Goal: Task Accomplishment & Management: Manage account settings

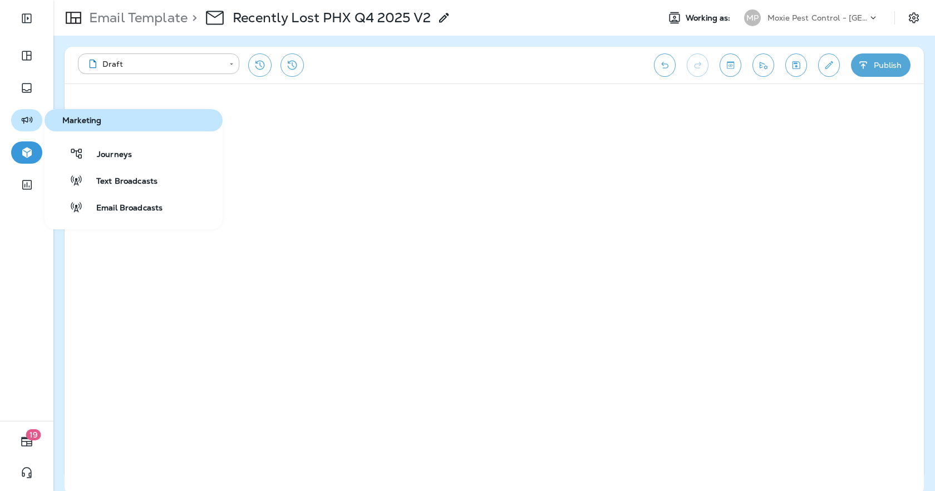
click at [31, 120] on icon "button" at bounding box center [27, 120] width 14 height 13
click at [116, 157] on span "Journeys" at bounding box center [107, 155] width 48 height 11
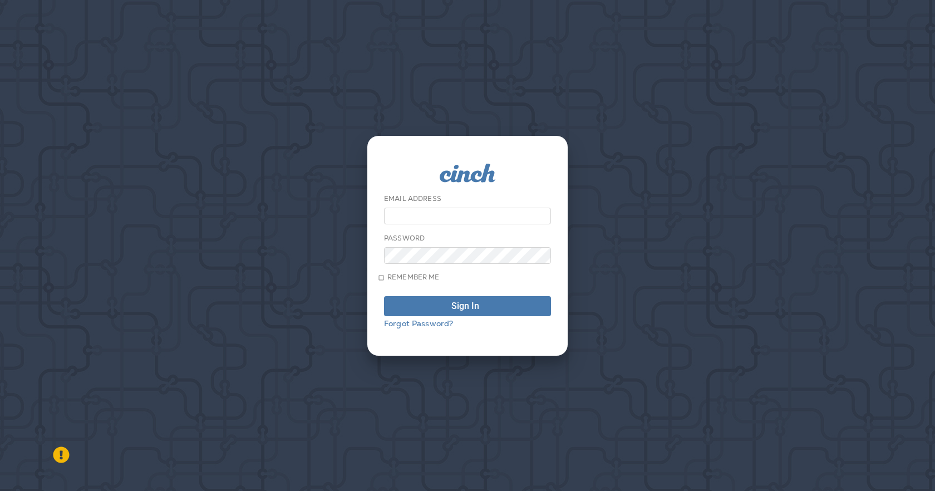
type input "**********"
click at [452, 309] on div "Sign In" at bounding box center [465, 306] width 28 height 9
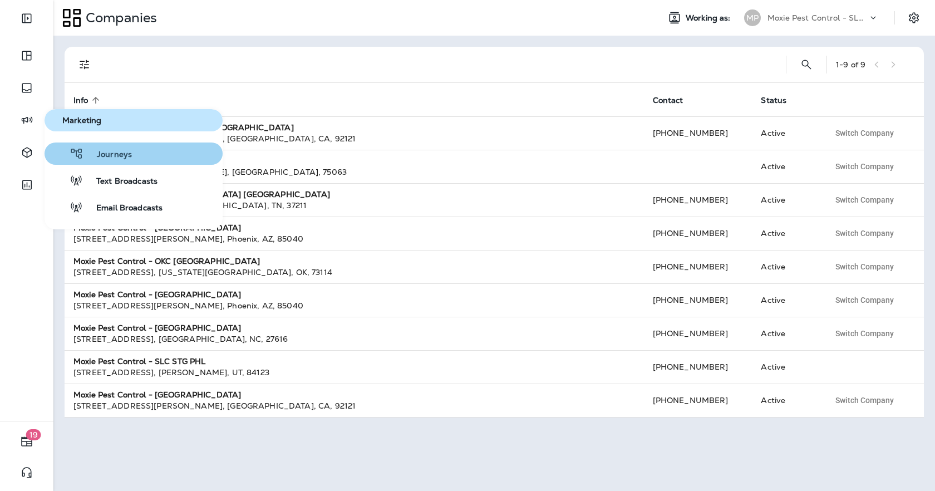
click at [85, 155] on span "Journeys" at bounding box center [107, 155] width 48 height 11
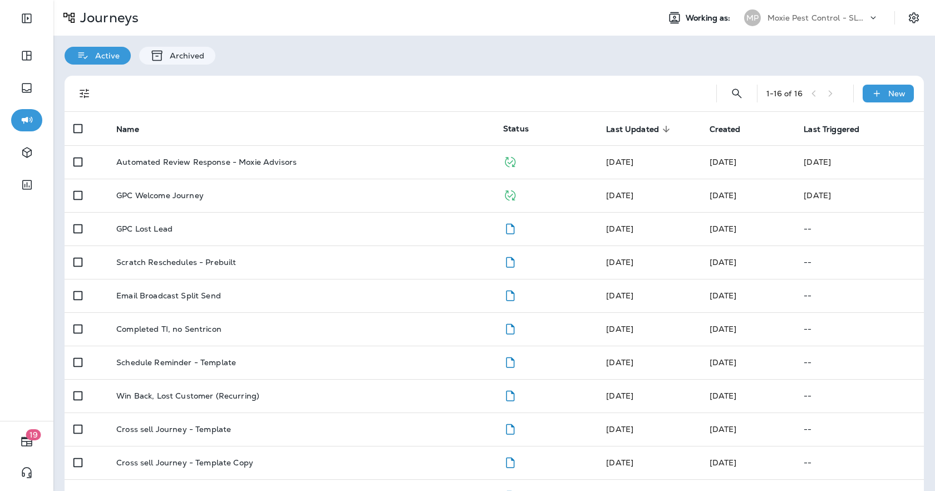
click at [849, 13] on p "Moxie Pest Control - SLC STG PHL" at bounding box center [817, 17] width 100 height 9
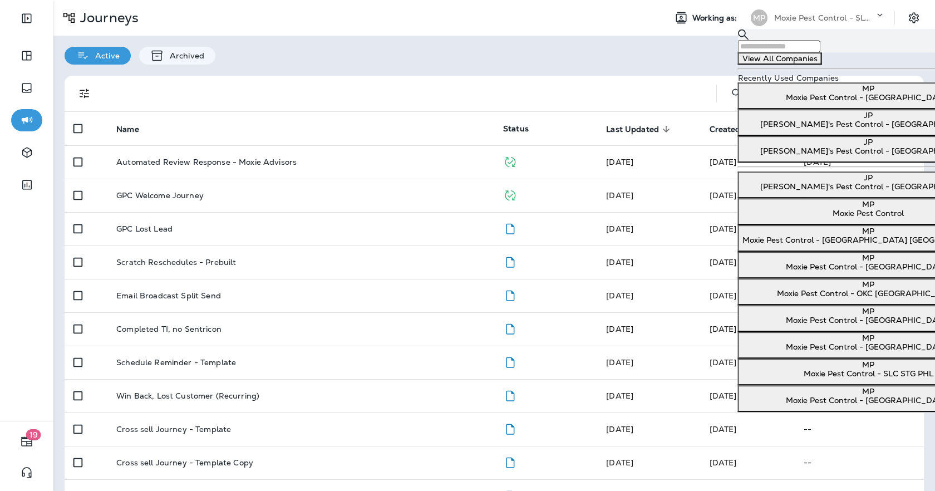
click at [810, 271] on p "Moxie Pest Control - [GEOGRAPHIC_DATA]" at bounding box center [868, 266] width 252 height 9
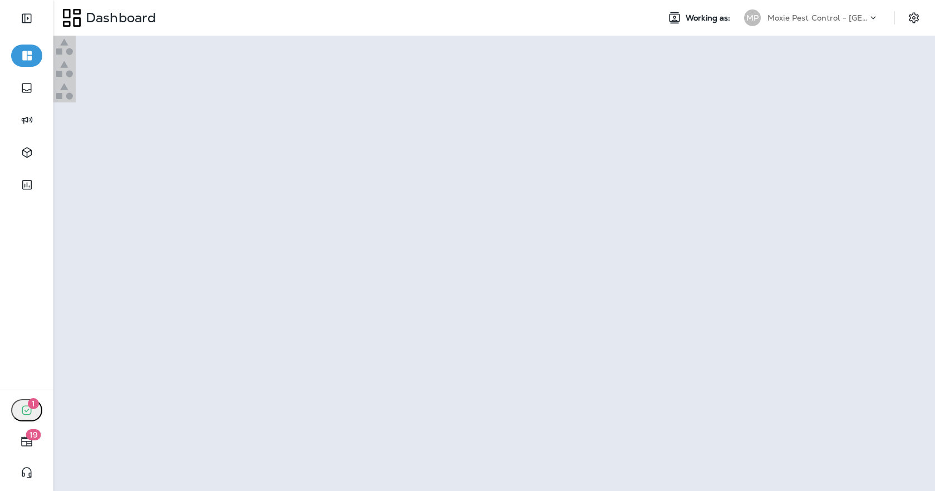
click at [66, 46] on button "Go to Journeys" at bounding box center [33, 37] width 66 height 18
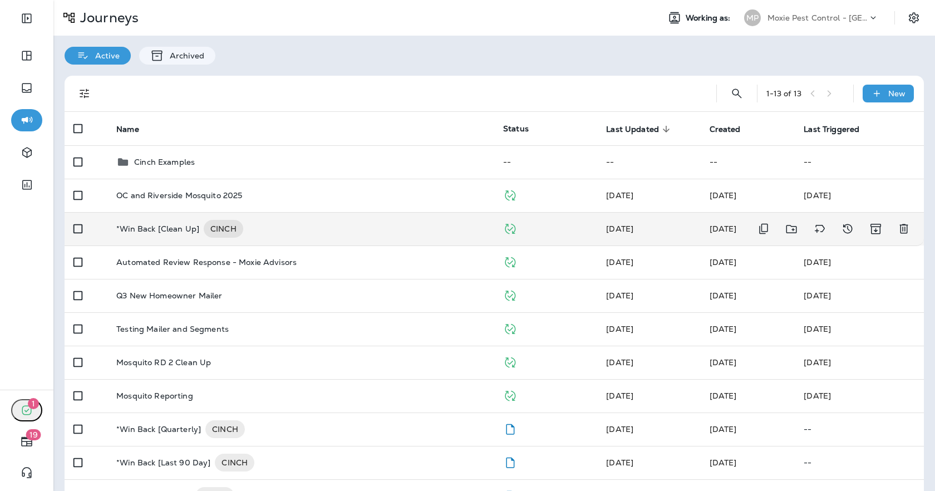
click at [303, 231] on div "*Win Back [Clean Up] CINCH" at bounding box center [300, 229] width 369 height 18
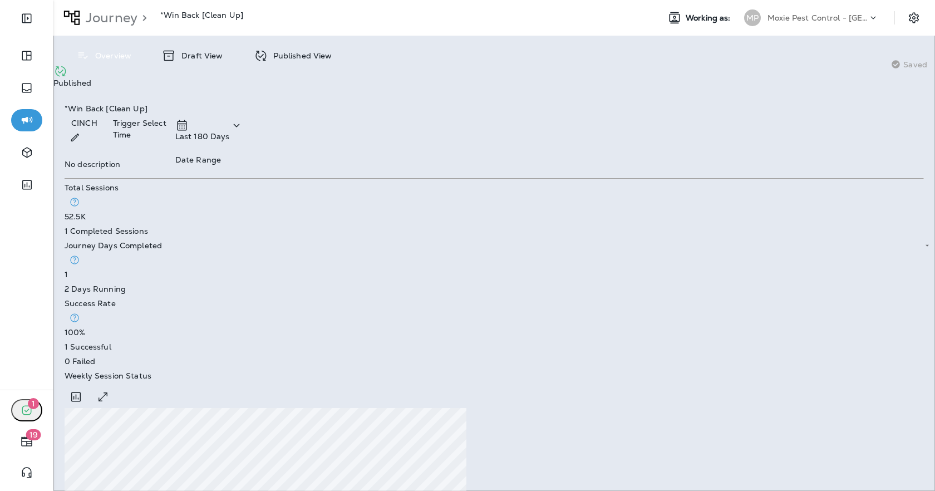
click at [790, 18] on p "Moxie Pest Control - [GEOGRAPHIC_DATA]" at bounding box center [817, 17] width 100 height 9
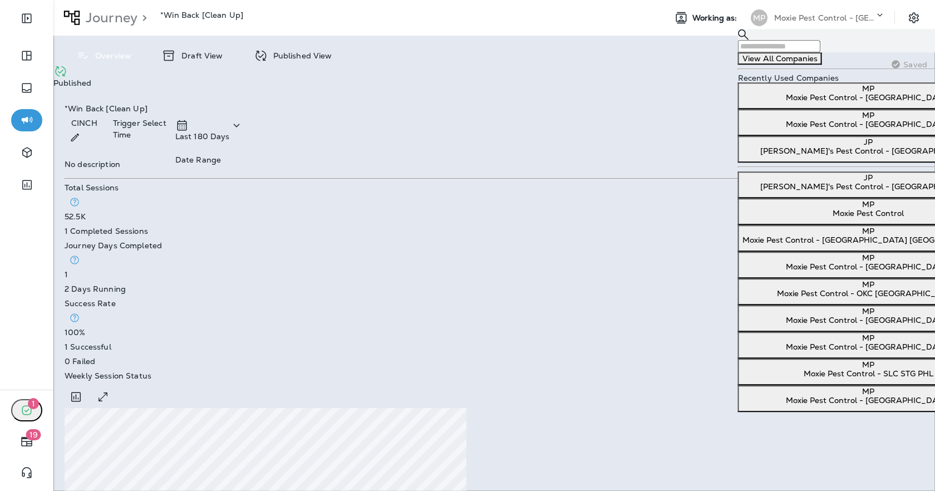
click at [776, 191] on p "[PERSON_NAME]'s Pest Control - [GEOGRAPHIC_DATA]" at bounding box center [868, 186] width 252 height 9
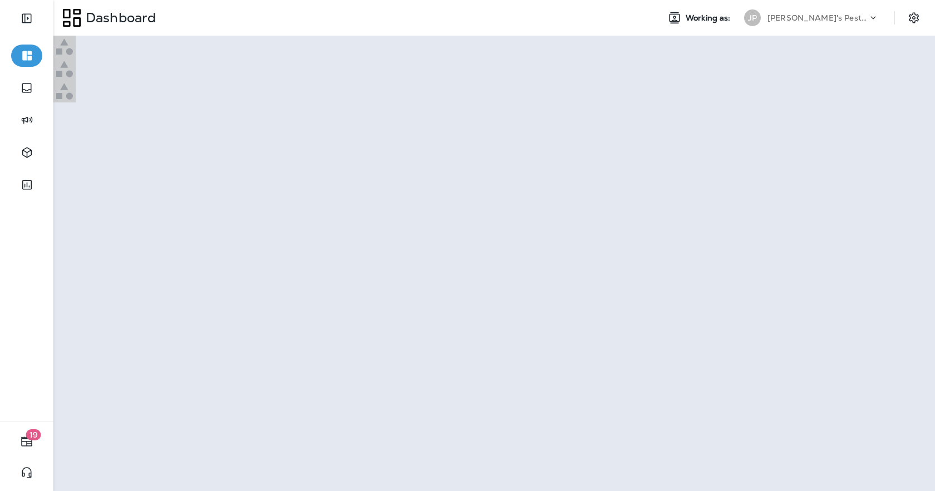
click at [57, 38] on p "Go to Journey" at bounding box center [30, 33] width 53 height 9
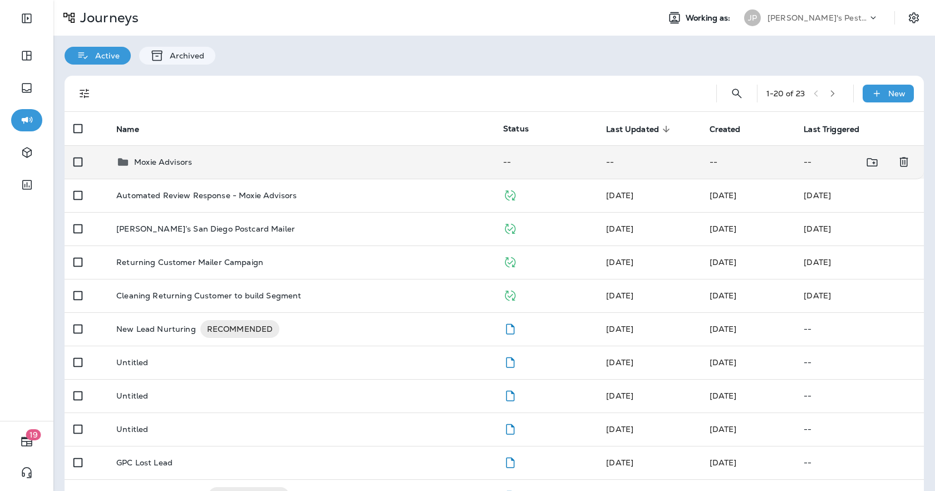
click at [147, 165] on p "Moxie Advisors" at bounding box center [163, 161] width 58 height 9
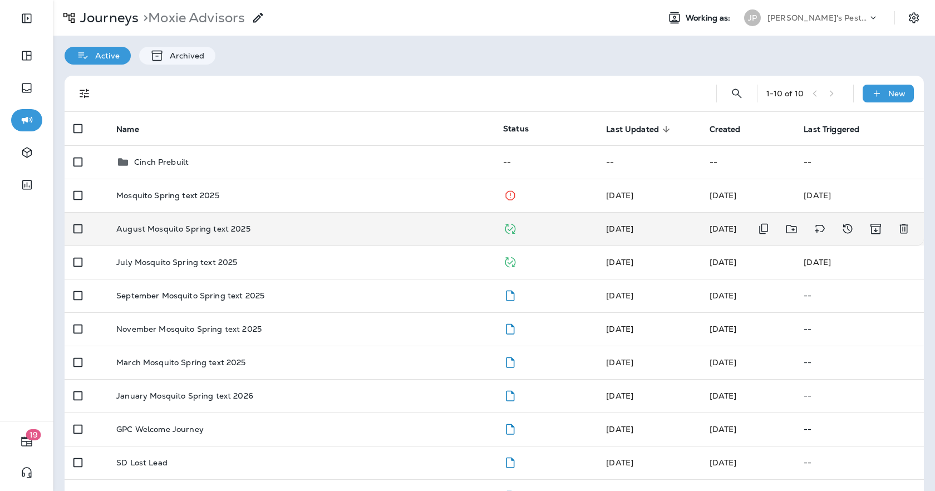
click at [165, 221] on td "August Mosquito Spring text 2025" at bounding box center [300, 228] width 387 height 33
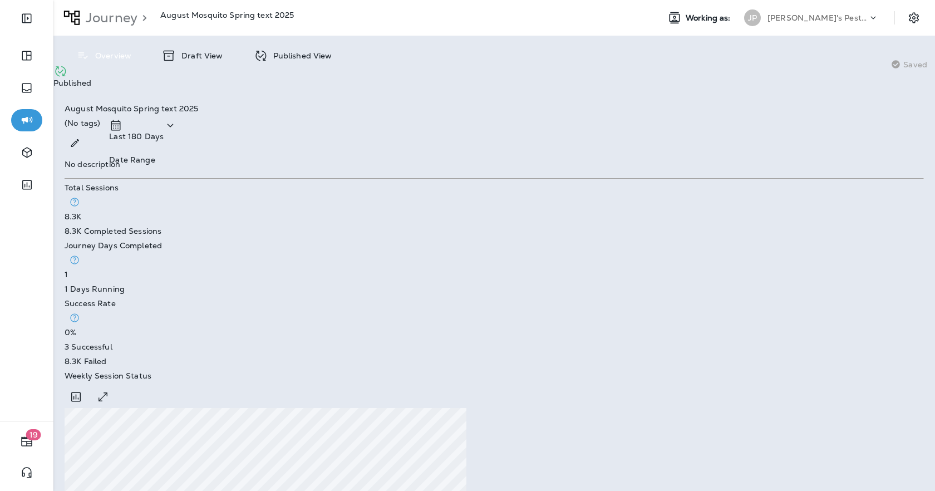
click at [264, 55] on icon at bounding box center [261, 56] width 14 height 14
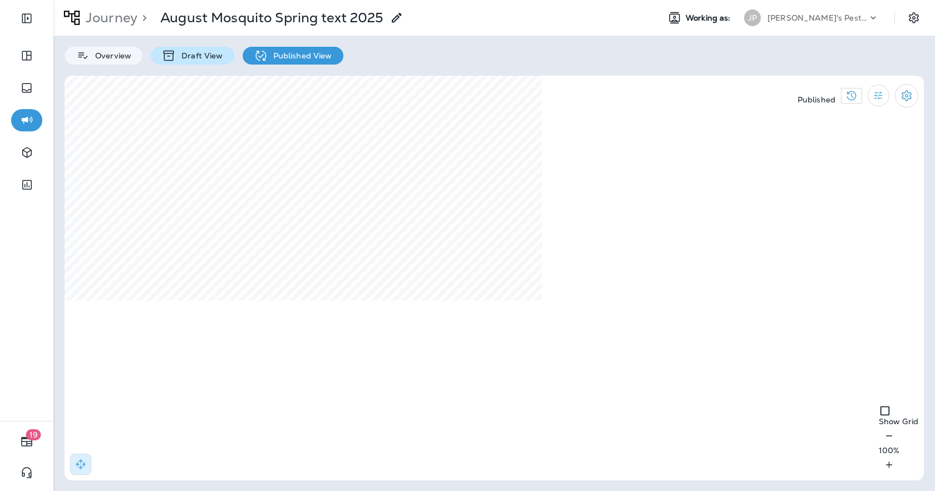
click at [198, 62] on div "Draft View" at bounding box center [192, 56] width 83 height 18
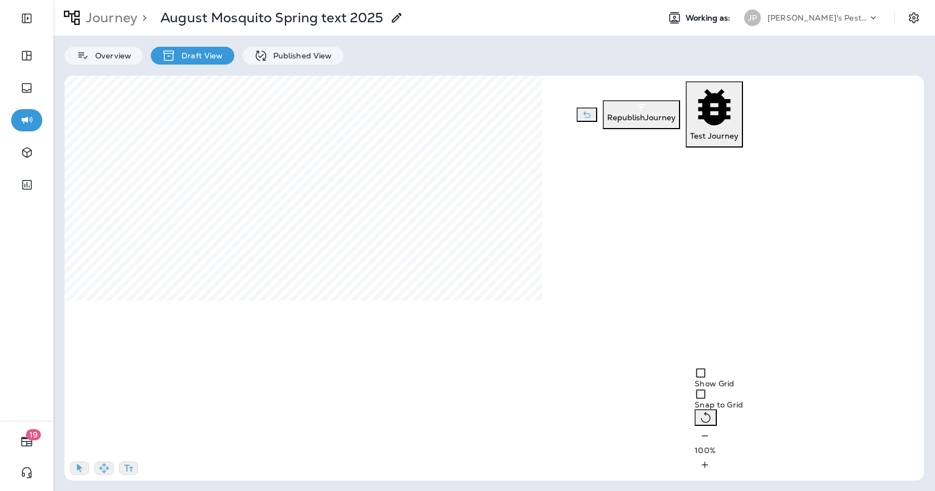
click at [699, 441] on icon "button" at bounding box center [705, 435] width 12 height 11
click at [694, 446] on button "button" at bounding box center [704, 436] width 21 height 20
click at [699, 441] on icon "button" at bounding box center [705, 435] width 12 height 11
click at [694, 446] on button "button" at bounding box center [704, 436] width 21 height 20
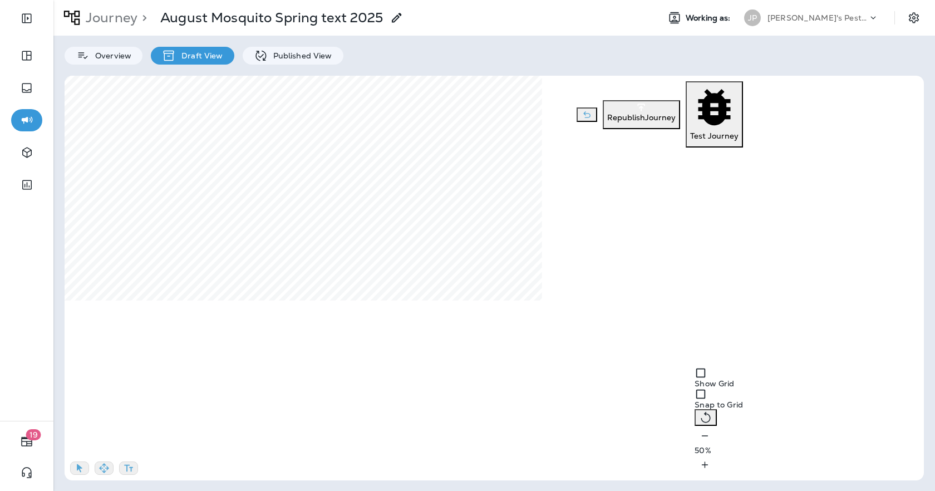
click at [107, 464] on icon "button" at bounding box center [103, 467] width 11 height 11
click at [711, 467] on icon "button" at bounding box center [705, 464] width 12 height 11
click at [711, 462] on icon "button" at bounding box center [705, 464] width 12 height 11
click at [92, 28] on div "Journey" at bounding box center [109, 37] width 42 height 22
click at [91, 20] on p "Journey" at bounding box center [109, 17] width 56 height 17
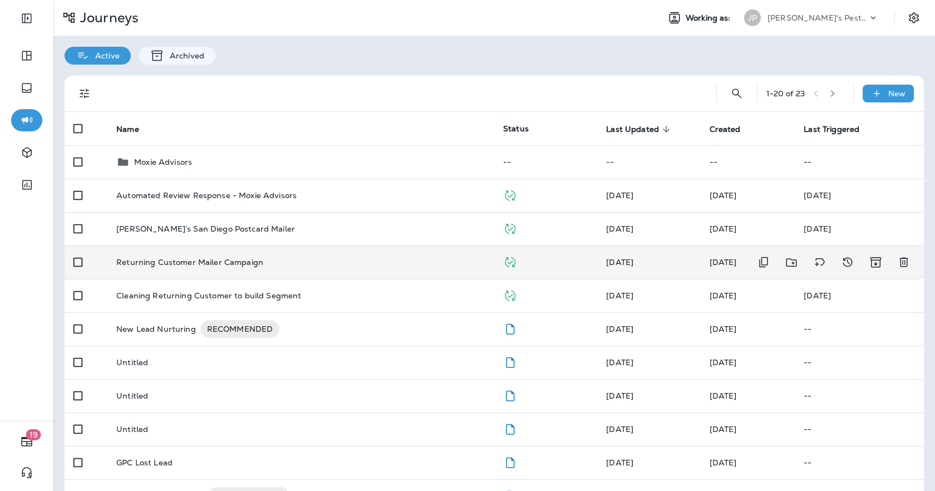
click at [369, 276] on td "Returning Customer Mailer Campaign" at bounding box center [300, 261] width 387 height 33
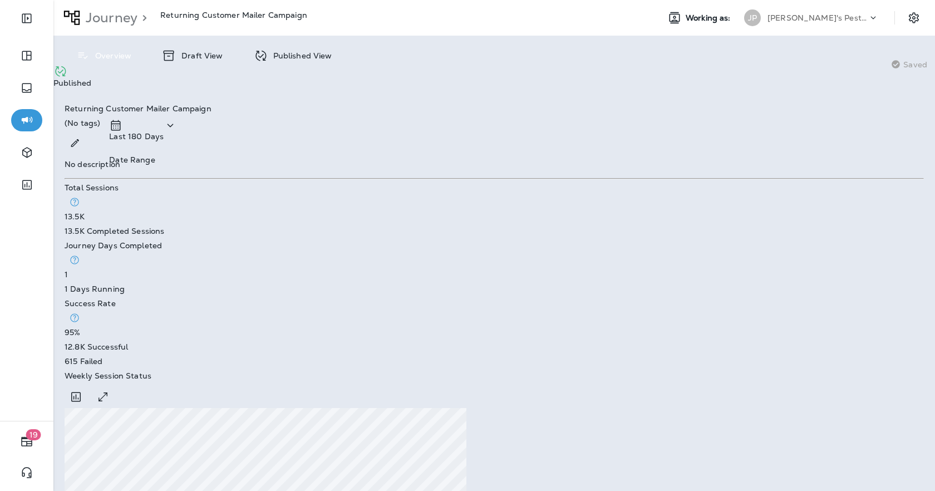
click at [100, 16] on p "Journey" at bounding box center [109, 17] width 56 height 17
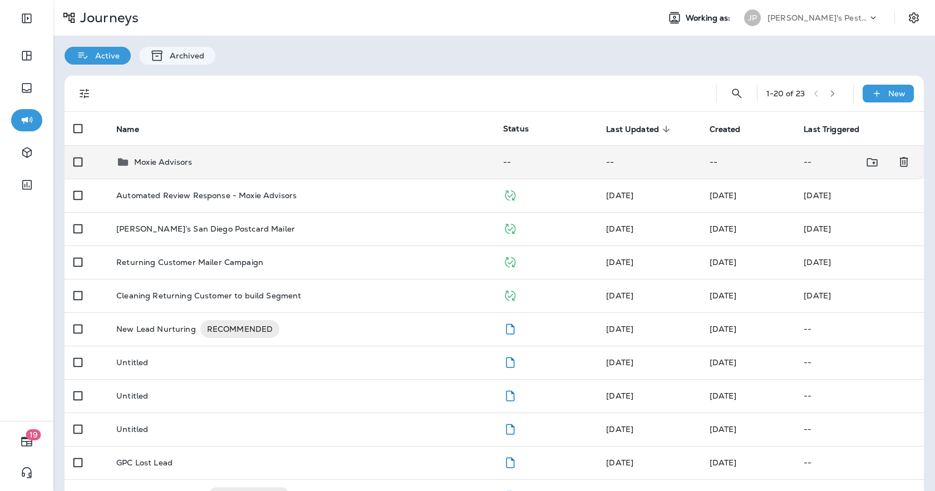
click at [205, 169] on td "Moxie Advisors" at bounding box center [300, 161] width 387 height 33
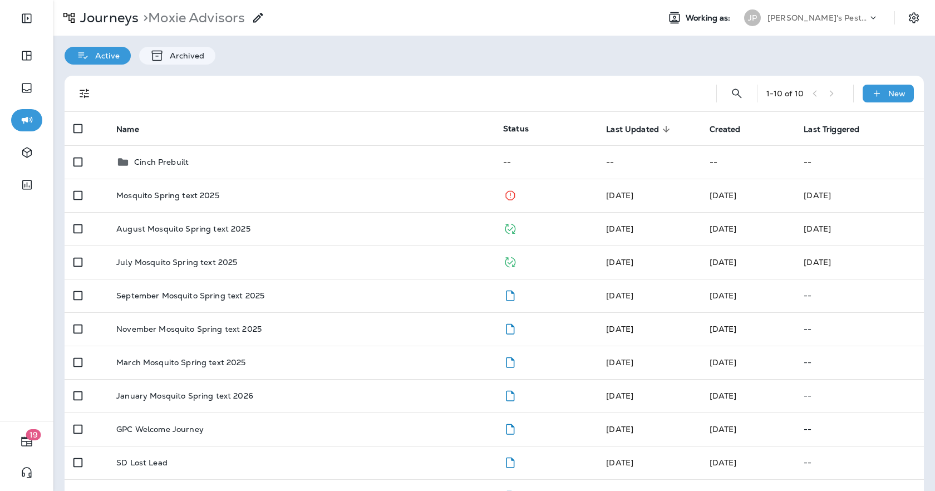
click at [857, 11] on div "[PERSON_NAME]'s Pest Control - [GEOGRAPHIC_DATA]" at bounding box center [817, 17] width 100 height 17
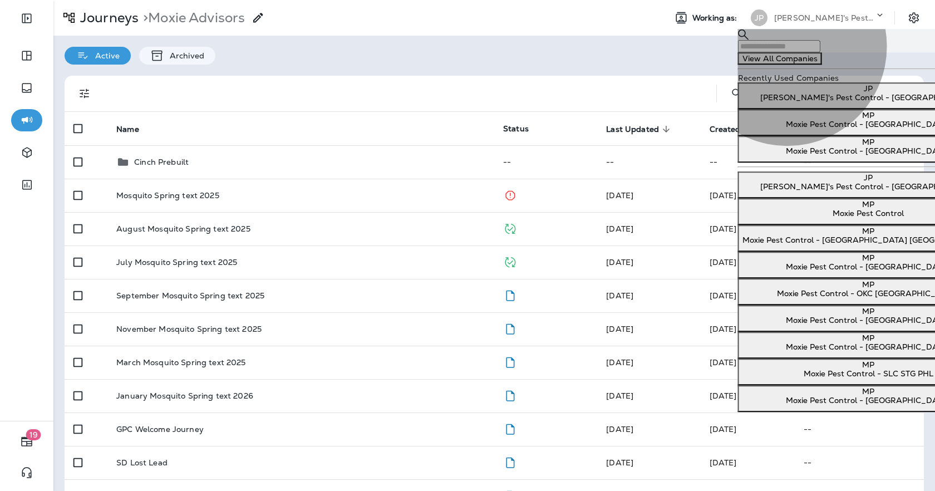
click at [787, 129] on p "Moxie Pest Control - [GEOGRAPHIC_DATA]" at bounding box center [868, 124] width 252 height 9
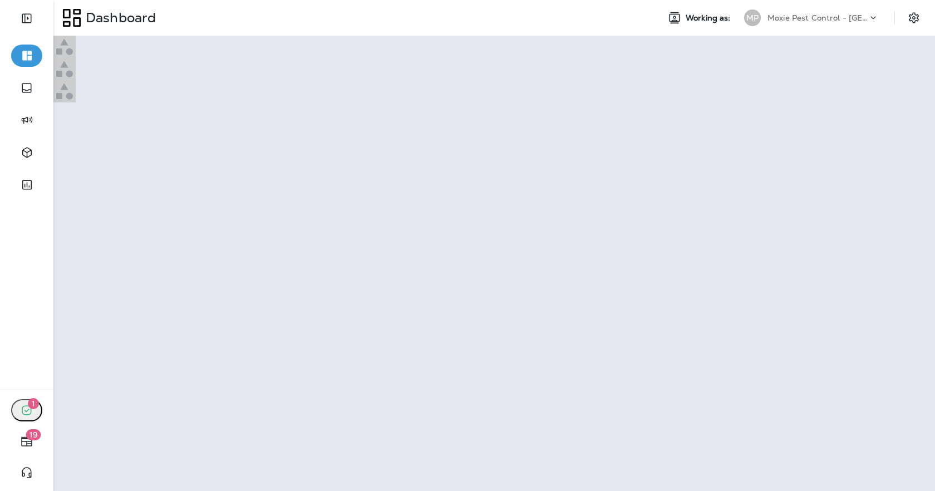
click at [61, 38] on p "Go to Journeys" at bounding box center [32, 33] width 57 height 9
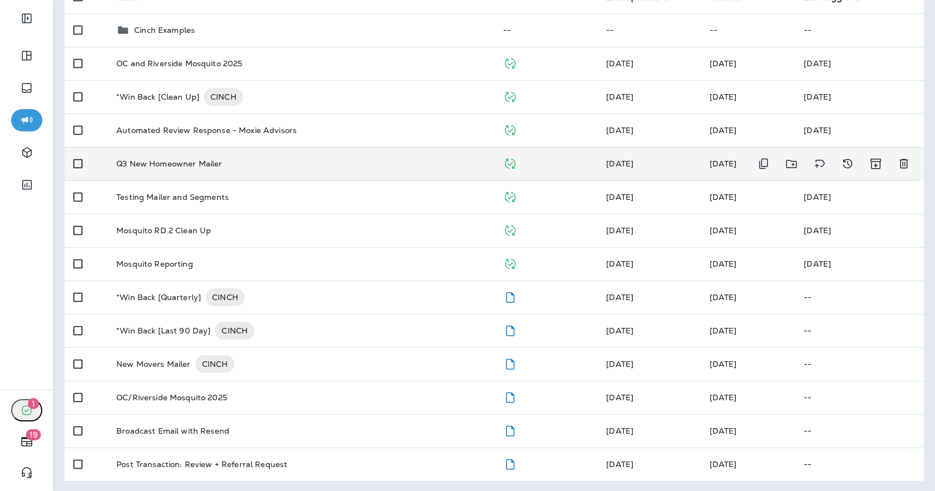
scroll to position [132, 0]
click at [318, 303] on div "*Win Back [Quarterly] CINCH" at bounding box center [300, 297] width 369 height 18
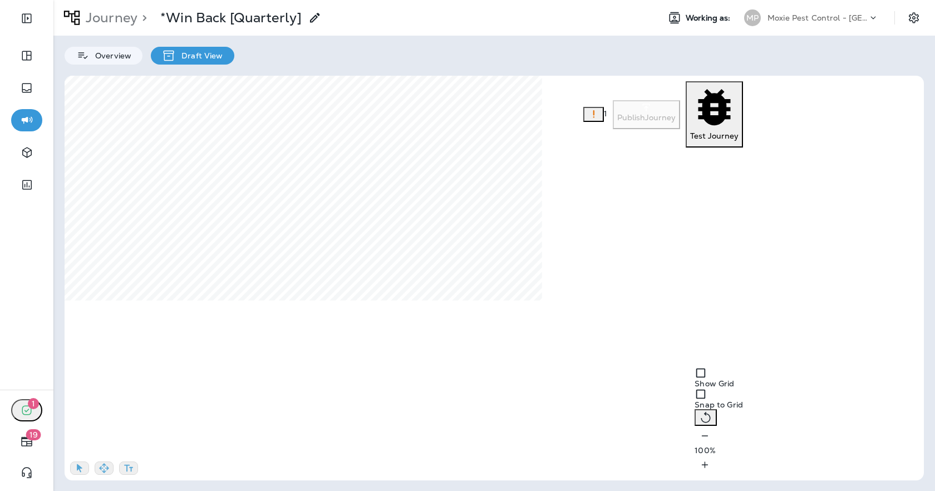
click at [699, 441] on icon "button" at bounding box center [705, 435] width 12 height 11
click at [114, 466] on button "button" at bounding box center [104, 467] width 19 height 13
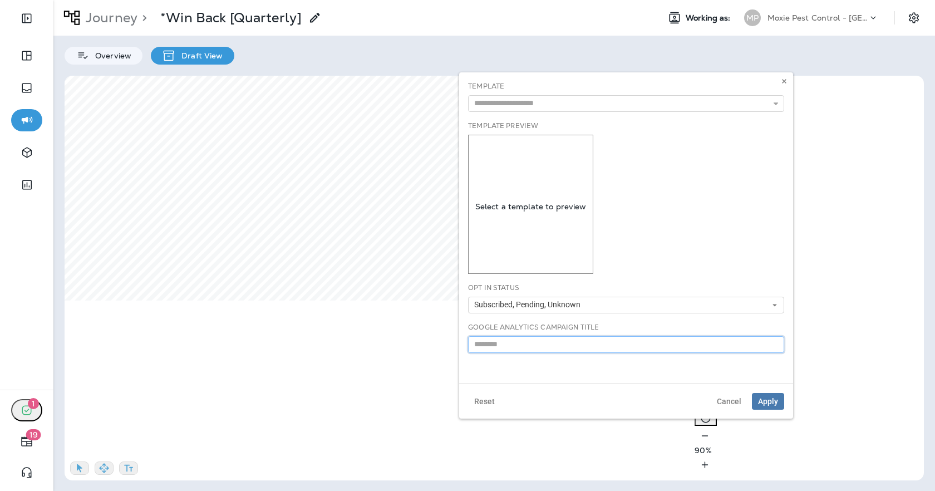
click at [530, 346] on input "text" at bounding box center [626, 344] width 316 height 17
click at [487, 342] on input "text" at bounding box center [626, 344] width 316 height 17
type input "**********"
drag, startPoint x: 783, startPoint y: 78, endPoint x: 770, endPoint y: 94, distance: 20.5
click at [783, 78] on icon at bounding box center [784, 81] width 7 height 7
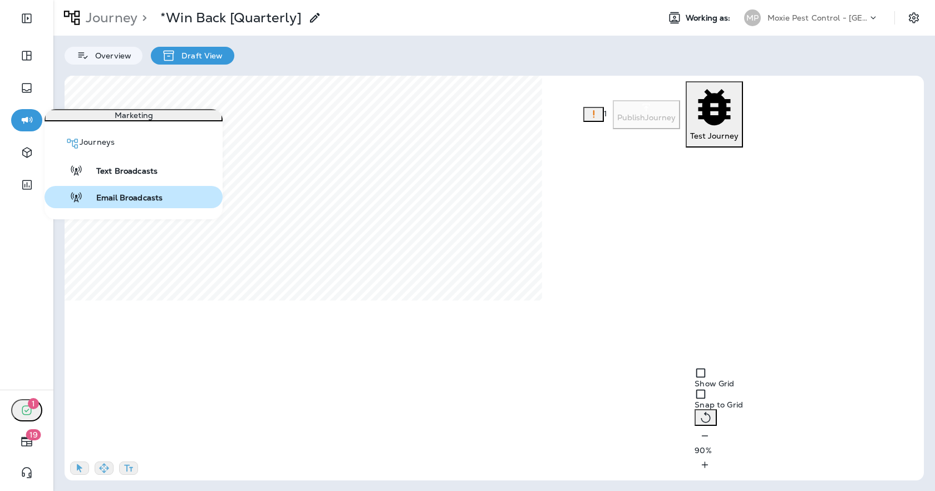
click at [116, 202] on div "Email Broadcasts" at bounding box center [106, 196] width 114 height 13
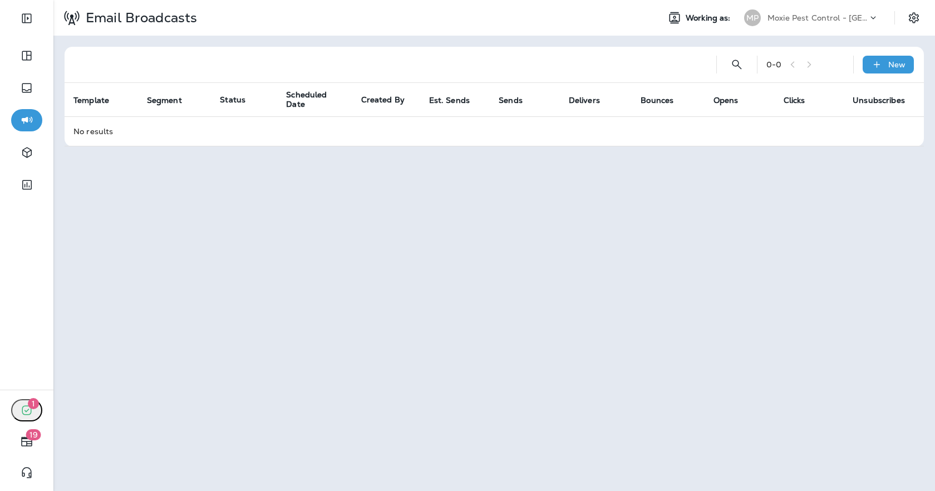
click at [869, 18] on icon at bounding box center [873, 17] width 11 height 11
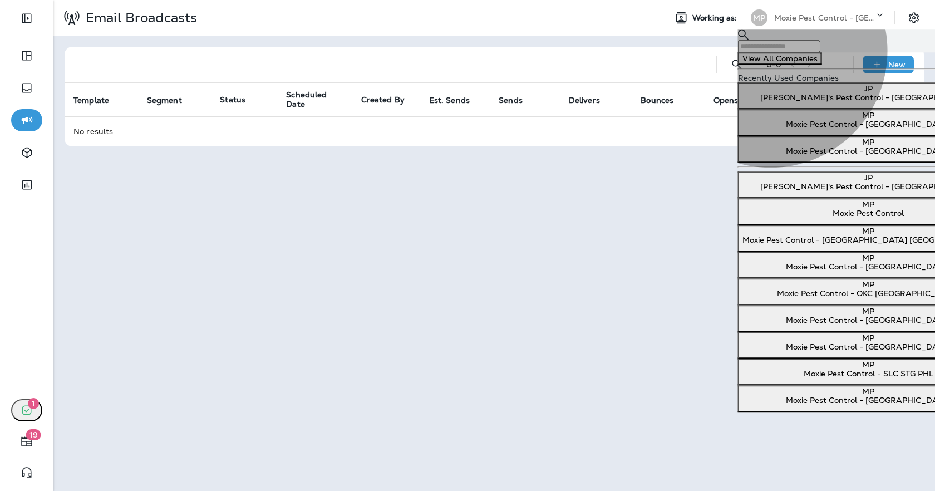
click at [771, 102] on p "[PERSON_NAME]'s Pest Control - [GEOGRAPHIC_DATA]" at bounding box center [868, 97] width 252 height 9
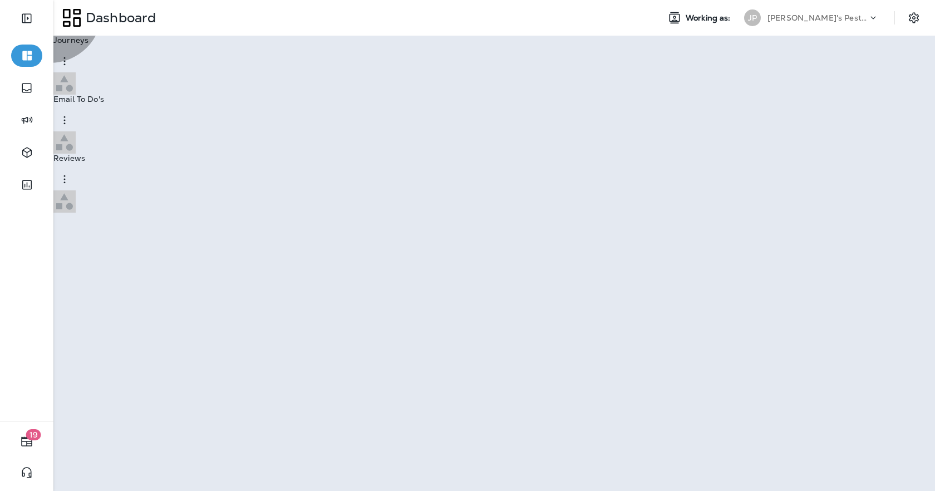
click at [92, 38] on p "Go to Email Broadcasts" at bounding box center [47, 33] width 87 height 9
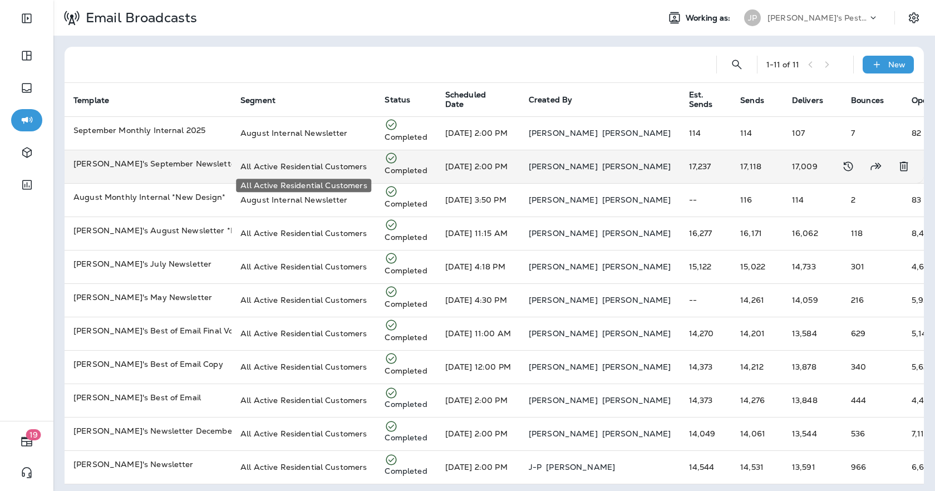
click at [347, 166] on span "All Active Residential Customers" at bounding box center [303, 166] width 126 height 10
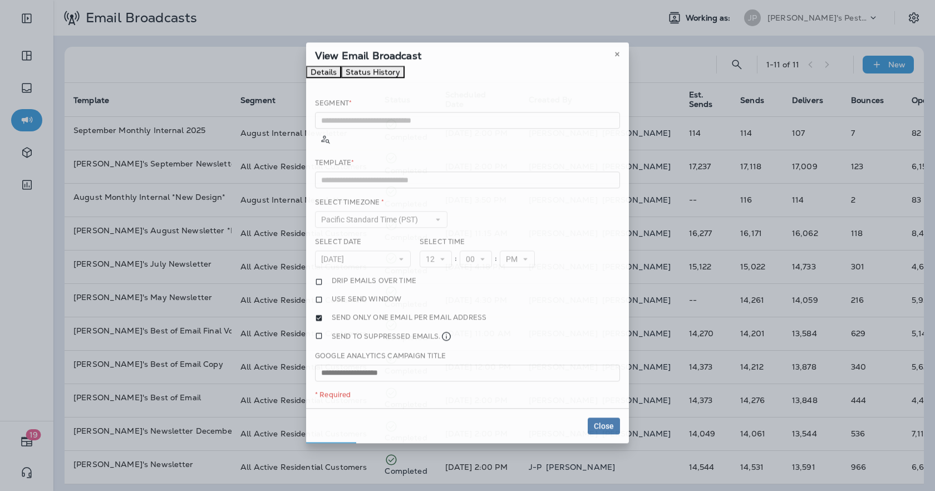
type input "**********"
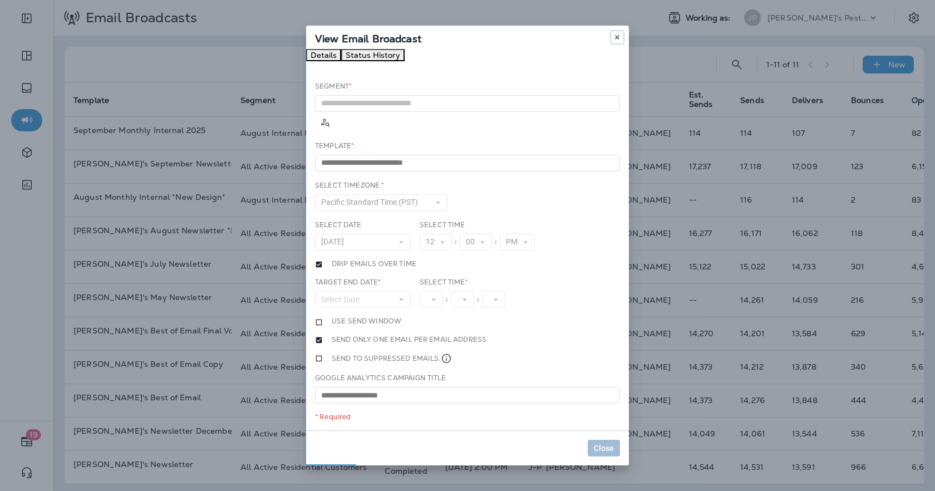
click at [615, 39] on icon at bounding box center [617, 37] width 7 height 7
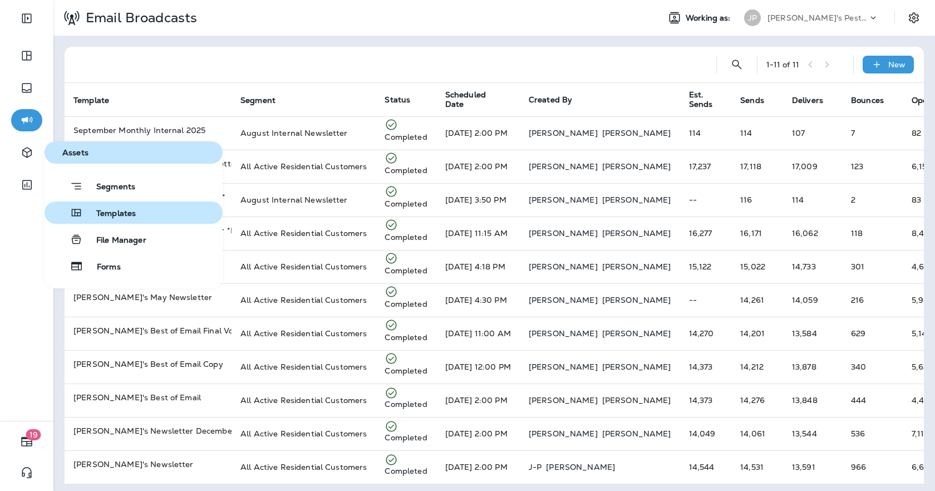
click at [88, 208] on div "Templates" at bounding box center [92, 212] width 87 height 13
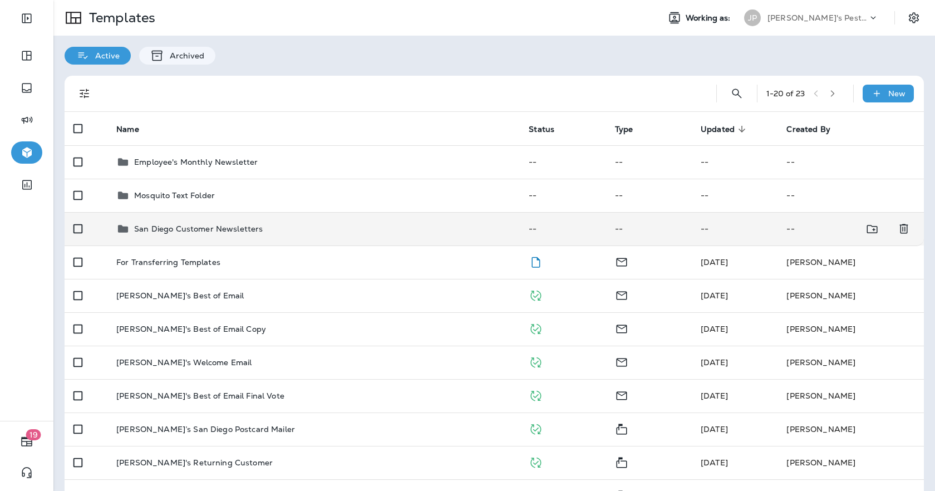
click at [213, 235] on td "San Diego Customer Newsletters" at bounding box center [313, 228] width 412 height 33
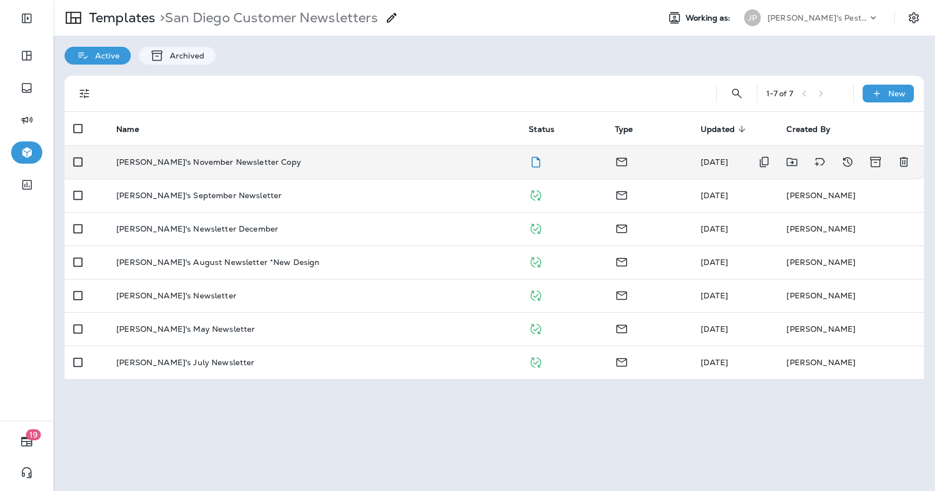
click at [254, 166] on p "[PERSON_NAME]'s November Newsletter Copy" at bounding box center [208, 161] width 185 height 9
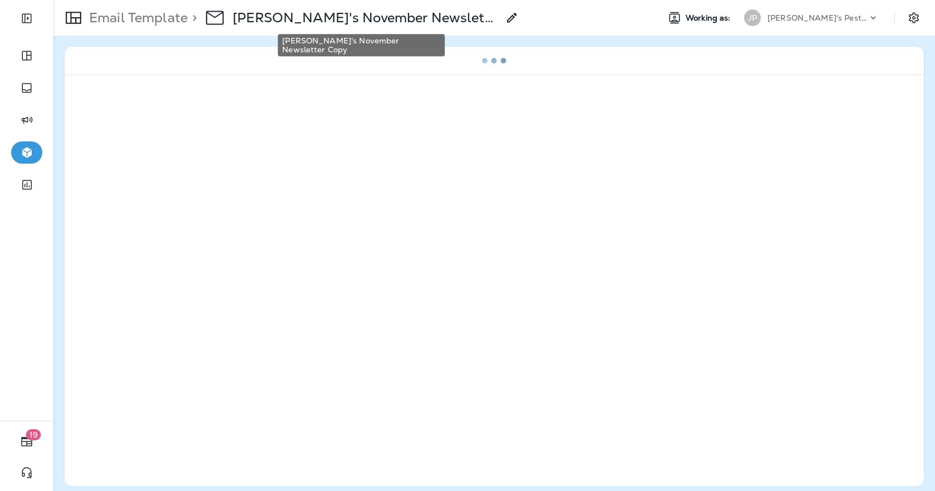
click at [356, 21] on p "[PERSON_NAME]'s November Newsletter Copy" at bounding box center [366, 17] width 266 height 17
drag, startPoint x: 449, startPoint y: 254, endPoint x: 457, endPoint y: 253, distance: 8.4
click at [82, 28] on input "**********" at bounding box center [41, 20] width 82 height 14
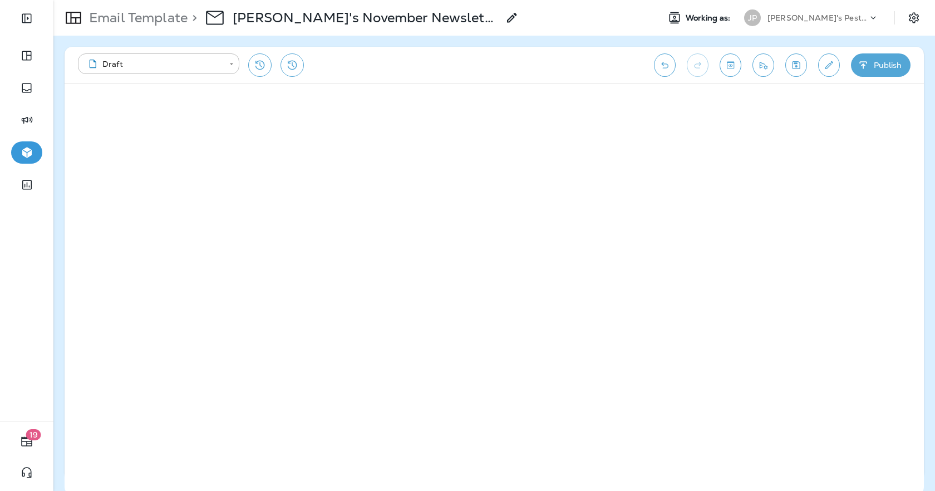
type input "**********"
click at [62, 46] on button "Save" at bounding box center [48, 39] width 27 height 12
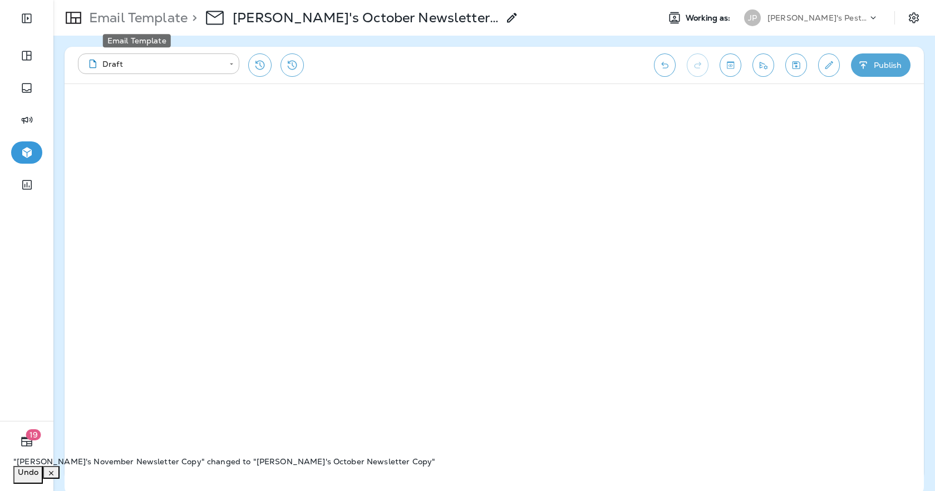
click at [145, 19] on p "Email Template" at bounding box center [136, 17] width 103 height 17
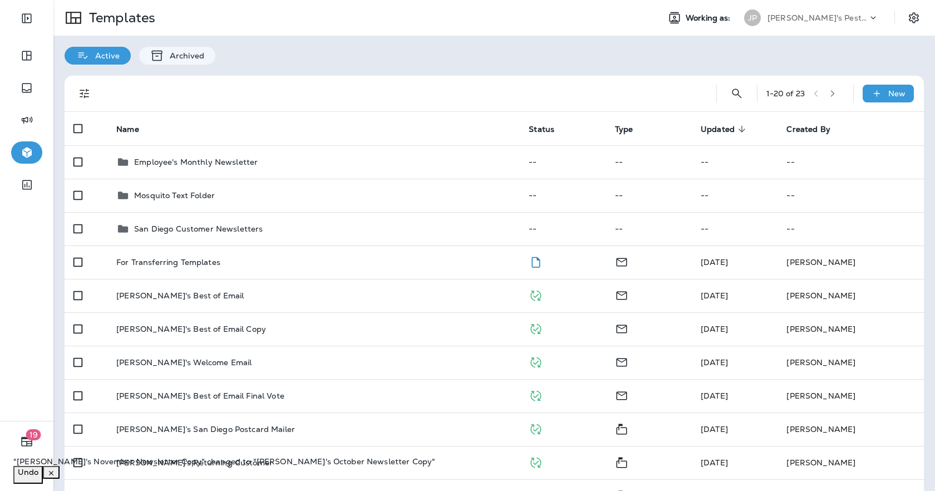
click at [55, 473] on icon "button" at bounding box center [51, 473] width 8 height 8
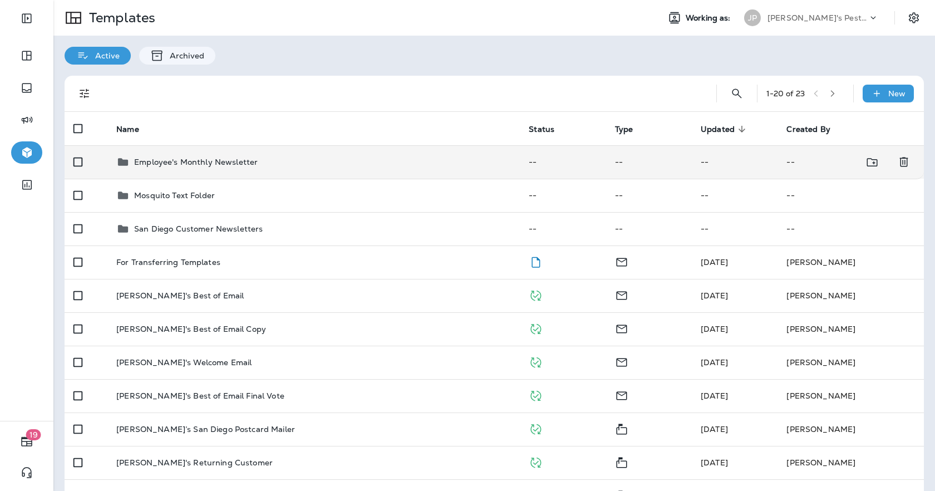
click at [282, 164] on div "Employee's Monthly Newsletter" at bounding box center [313, 161] width 395 height 13
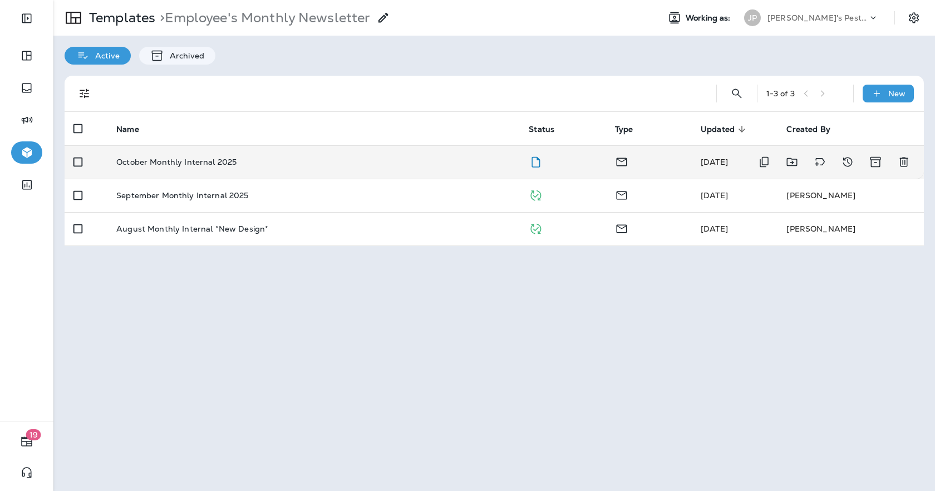
click at [226, 169] on td "October Monthly Internal 2025" at bounding box center [313, 161] width 412 height 33
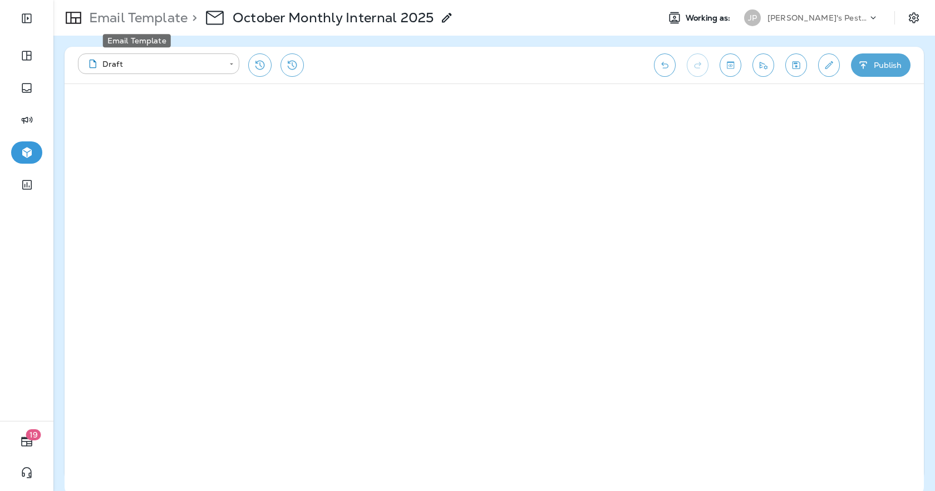
click at [151, 18] on p "Email Template" at bounding box center [136, 17] width 103 height 17
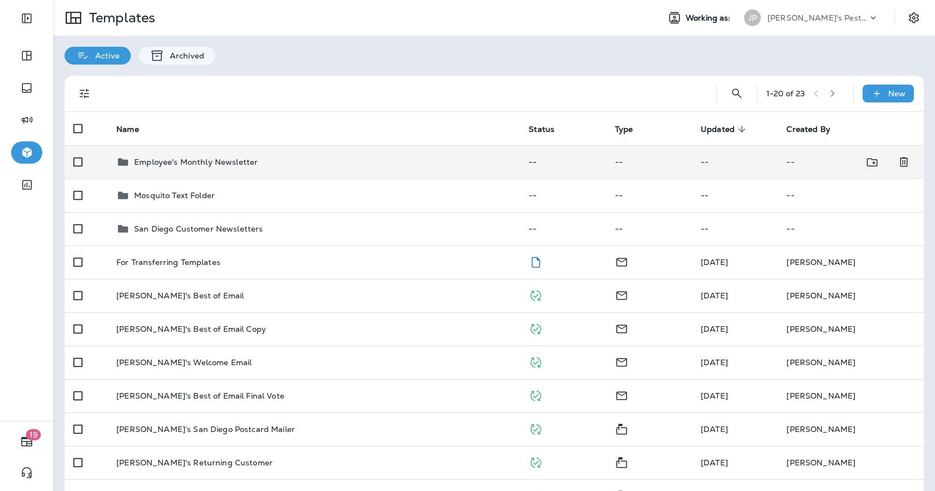
click at [198, 157] on p "Employee's Monthly Newsletter" at bounding box center [196, 161] width 124 height 9
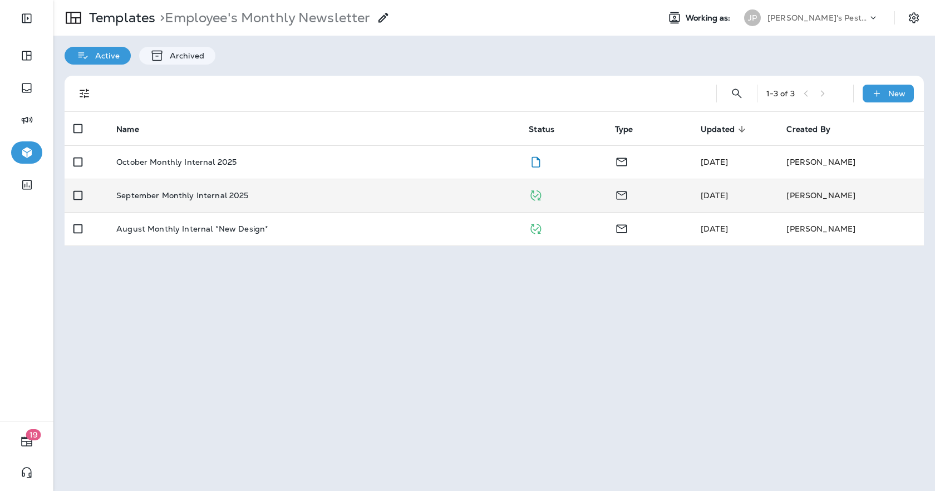
click at [295, 199] on div "September Monthly Internal 2025" at bounding box center [313, 195] width 395 height 9
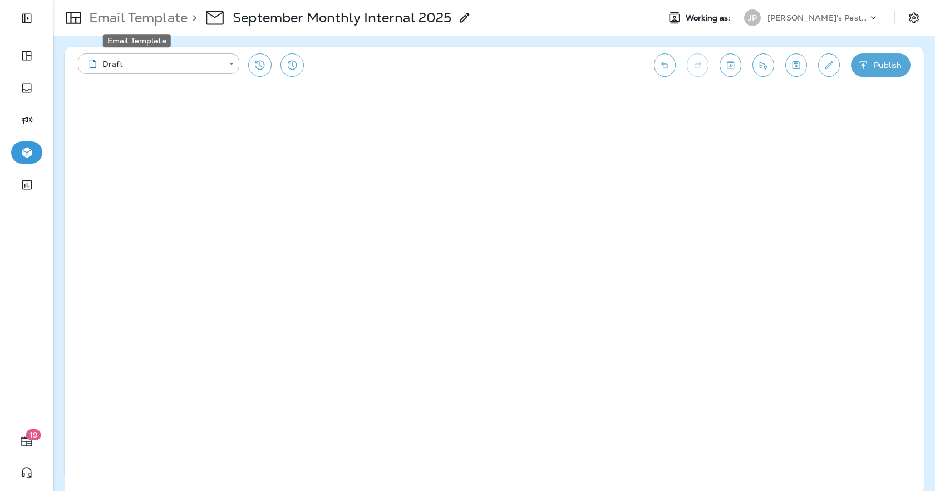
click at [142, 21] on p "Email Template" at bounding box center [136, 17] width 103 height 17
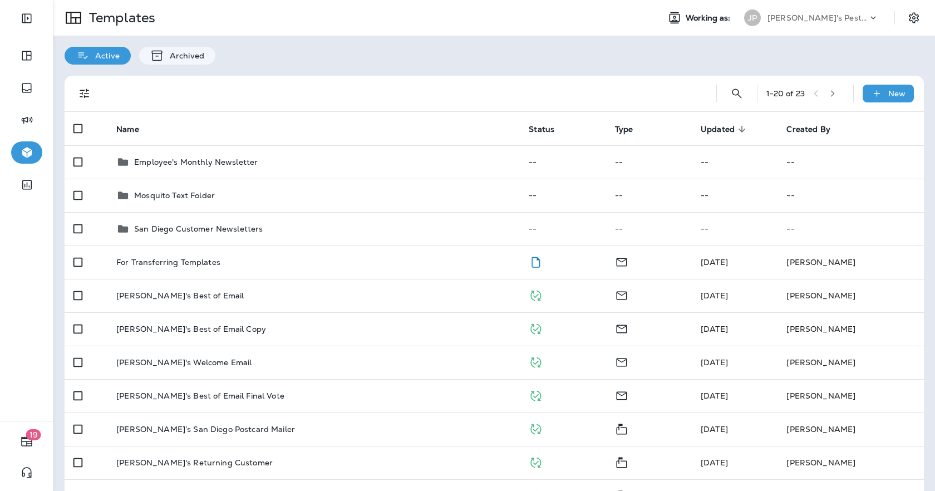
click at [834, 19] on p "[PERSON_NAME]'s Pest Control - [GEOGRAPHIC_DATA]" at bounding box center [817, 17] width 100 height 9
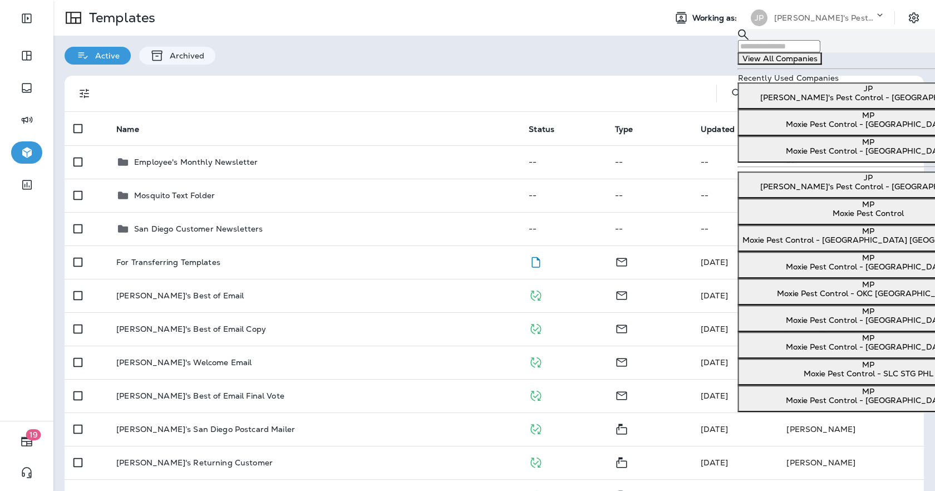
click at [806, 102] on p "[PERSON_NAME]'s Pest Control - [GEOGRAPHIC_DATA]" at bounding box center [868, 97] width 252 height 9
click at [289, 82] on div at bounding box center [402, 94] width 594 height 36
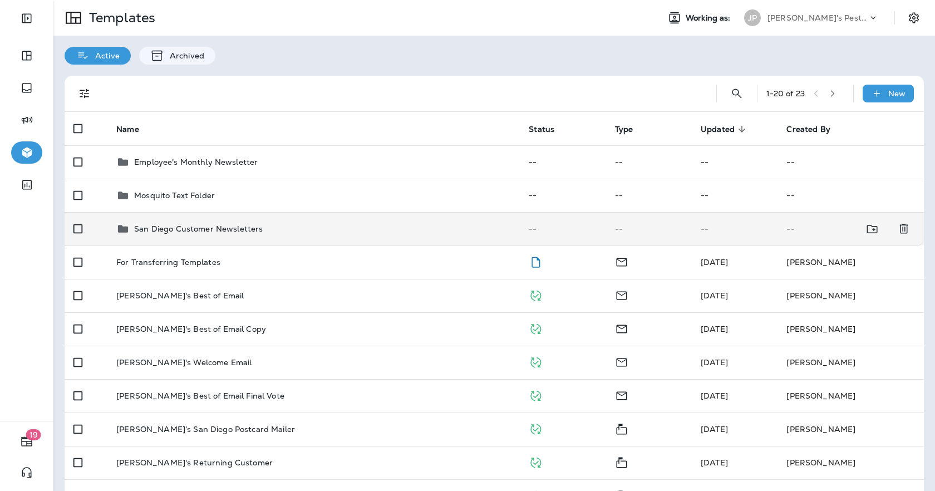
click at [199, 236] on td "San Diego Customer Newsletters" at bounding box center [313, 228] width 412 height 33
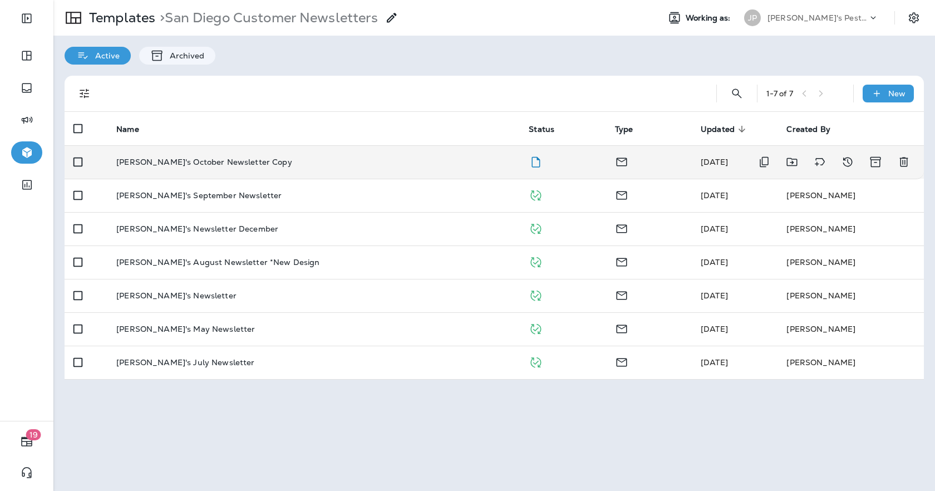
click at [230, 173] on td "[PERSON_NAME]'s October Newsletter Copy" at bounding box center [313, 161] width 412 height 33
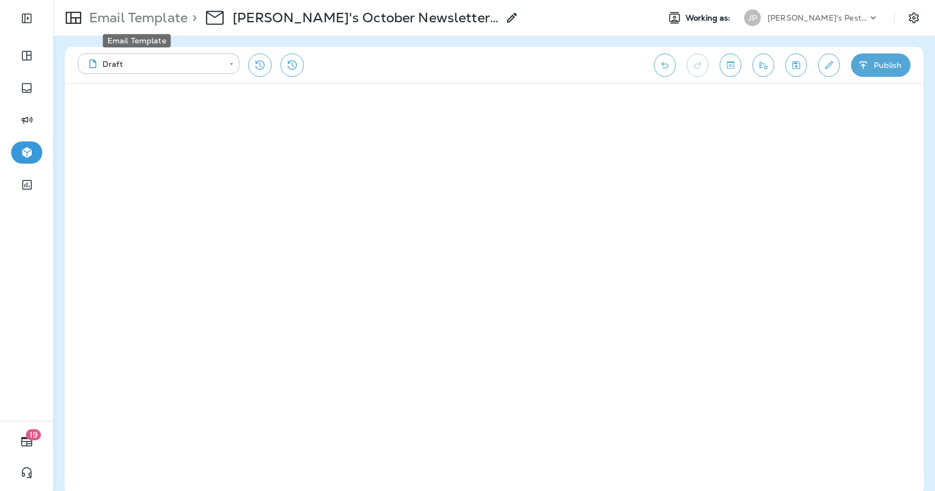
click at [130, 21] on p "Email Template" at bounding box center [136, 17] width 103 height 17
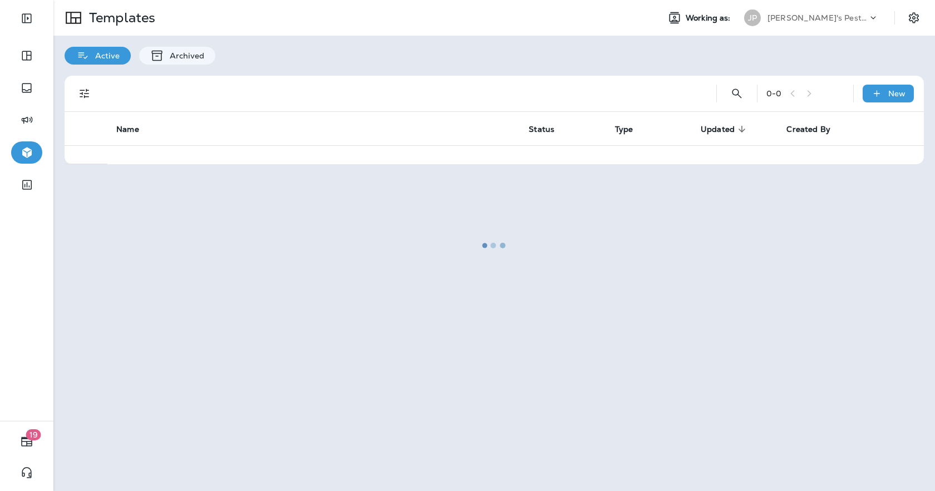
click at [130, 21] on div at bounding box center [494, 245] width 879 height 489
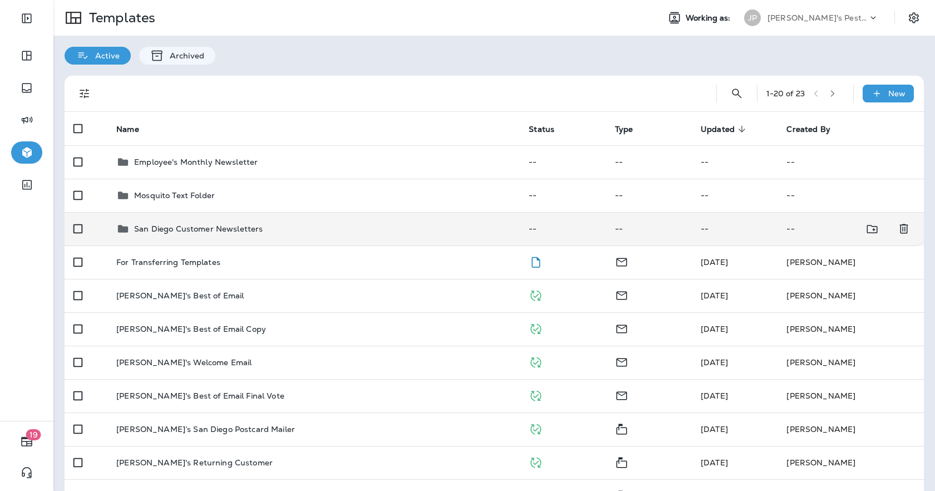
click at [227, 229] on p "San Diego Customer Newsletters" at bounding box center [198, 228] width 129 height 9
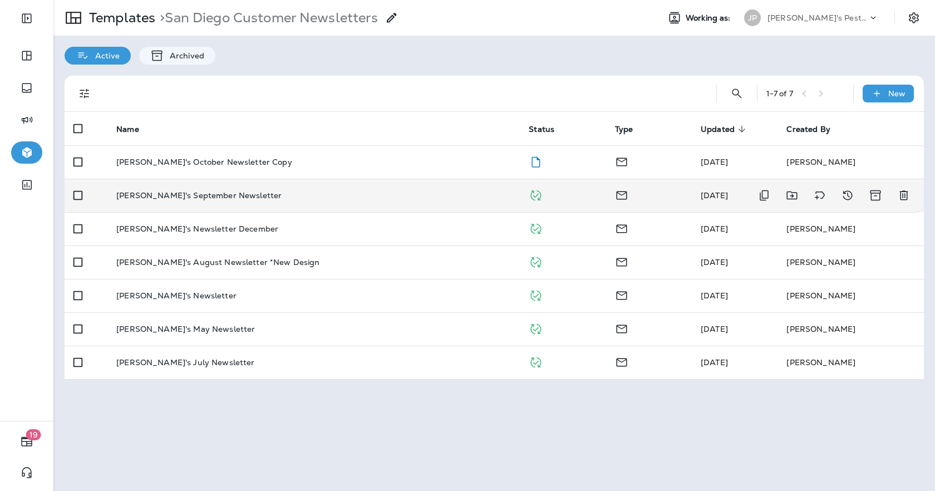
click at [188, 191] on p "[PERSON_NAME]'s September Newsletter" at bounding box center [198, 195] width 165 height 9
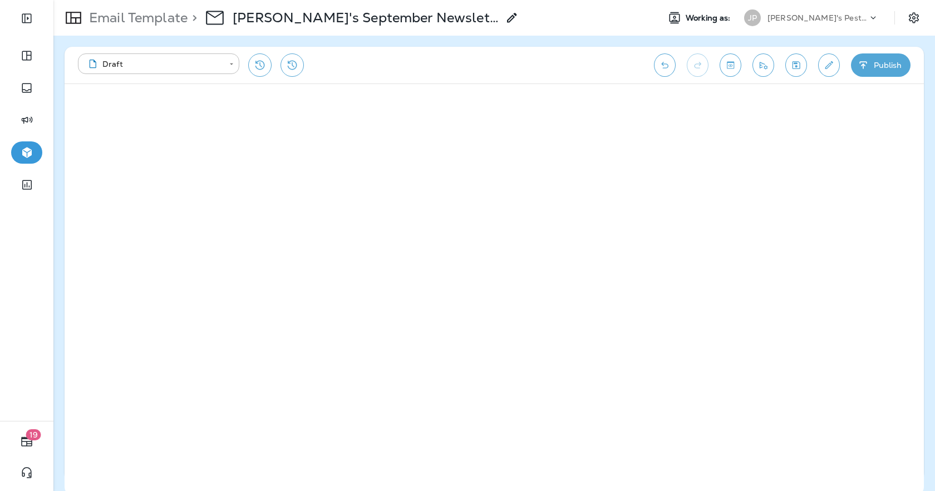
click at [151, 17] on p "Email Template" at bounding box center [136, 17] width 103 height 17
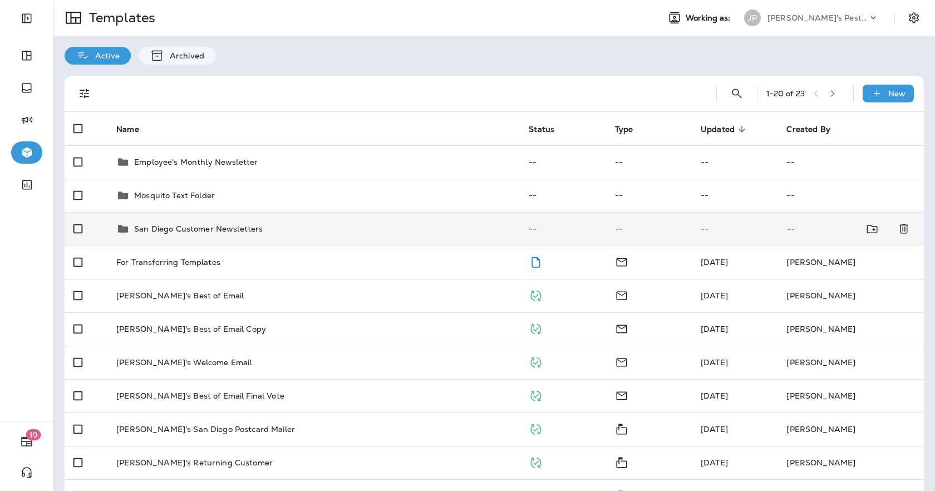
click at [253, 219] on td "San Diego Customer Newsletters" at bounding box center [313, 228] width 412 height 33
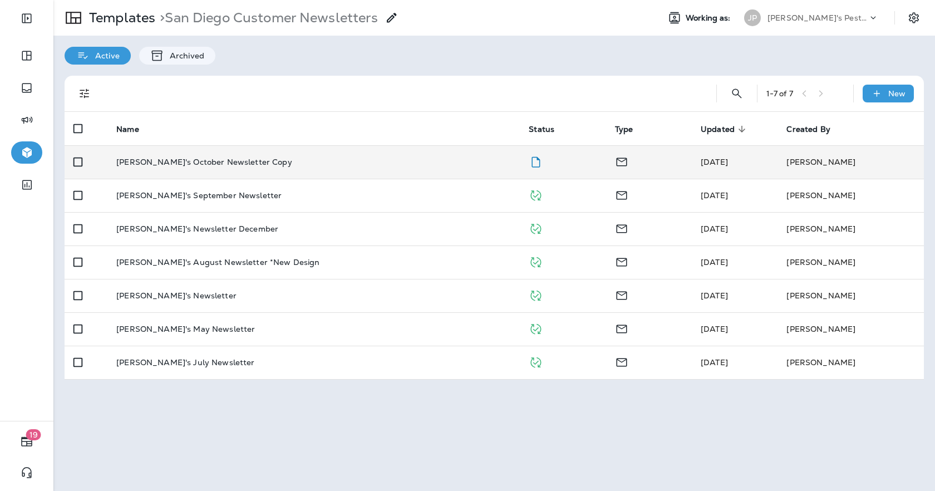
click at [226, 167] on td "[PERSON_NAME]'s October Newsletter Copy" at bounding box center [313, 161] width 412 height 33
